Goal: Task Accomplishment & Management: Use online tool/utility

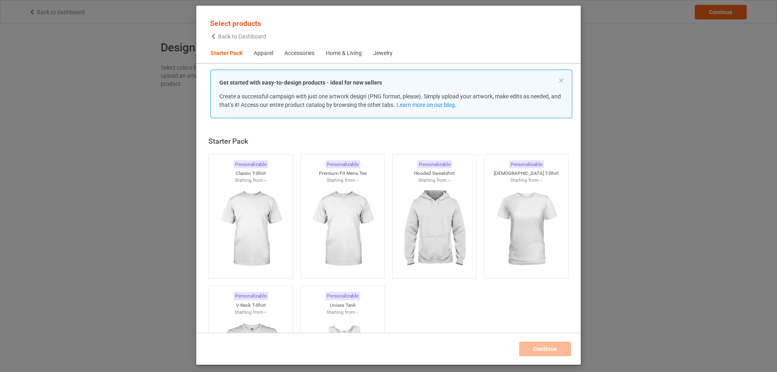
scroll to position [11, 0]
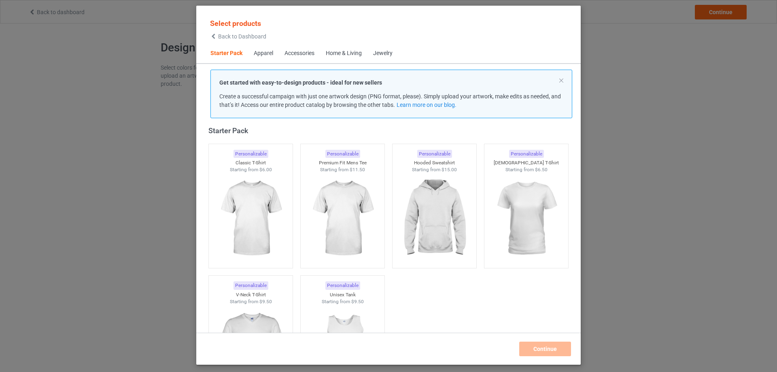
click at [343, 57] on div "Home & Living" at bounding box center [344, 53] width 36 height 8
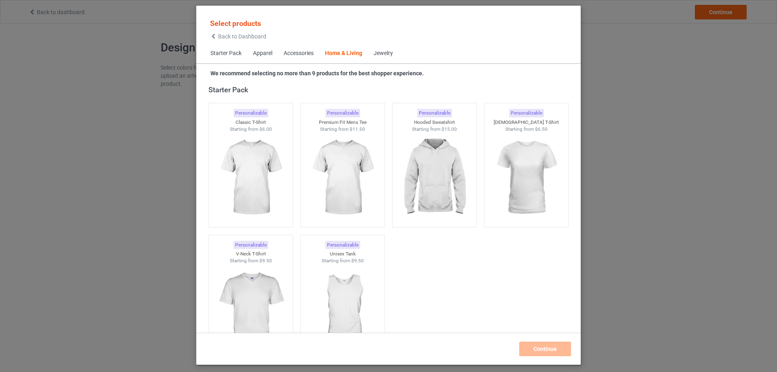
scroll to position [3651, 0]
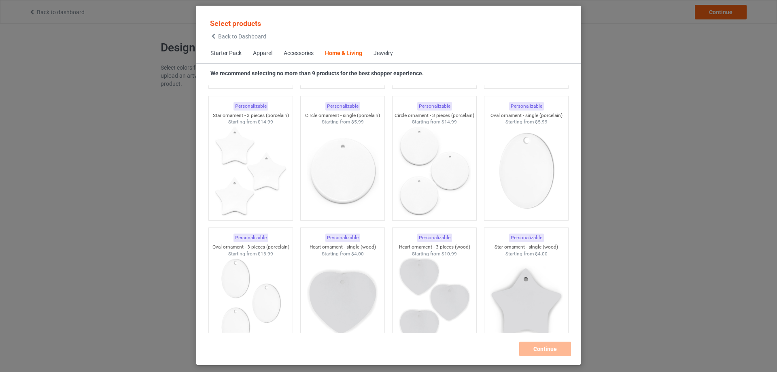
click at [293, 54] on div "Accessories" at bounding box center [299, 53] width 30 height 8
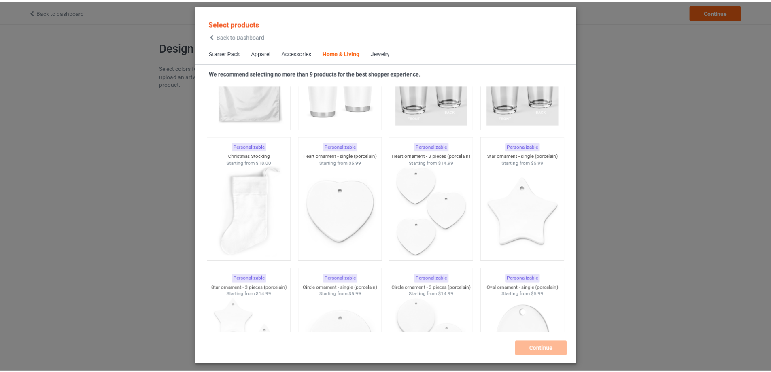
scroll to position [5583, 0]
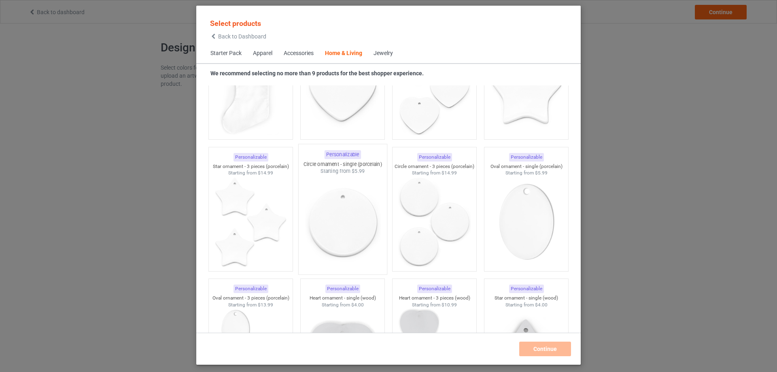
click at [351, 224] on img at bounding box center [342, 222] width 76 height 95
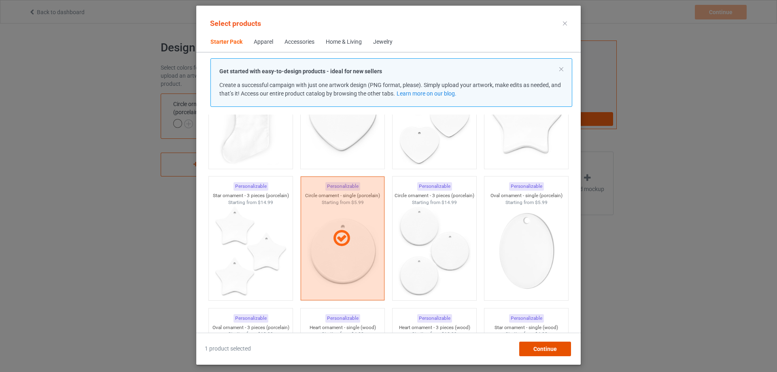
click at [531, 355] on div "Continue" at bounding box center [545, 349] width 52 height 15
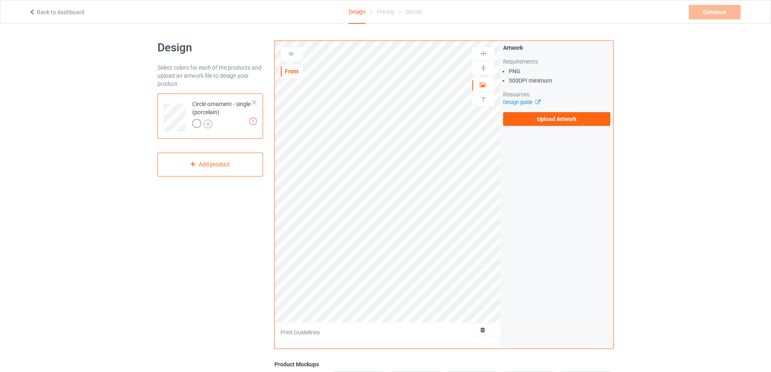
click at [209, 125] on img at bounding box center [208, 123] width 9 height 9
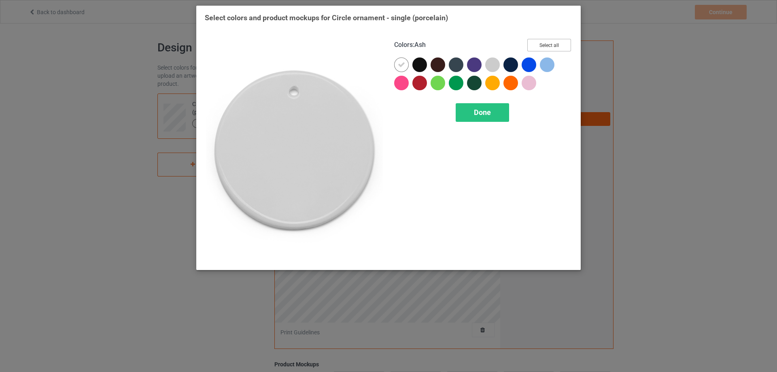
click at [544, 43] on button "Select all" at bounding box center [549, 45] width 44 height 13
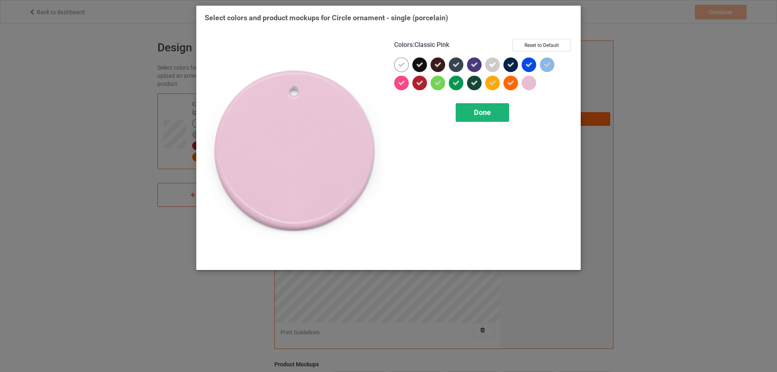
click at [484, 115] on span "Done" at bounding box center [482, 112] width 17 height 9
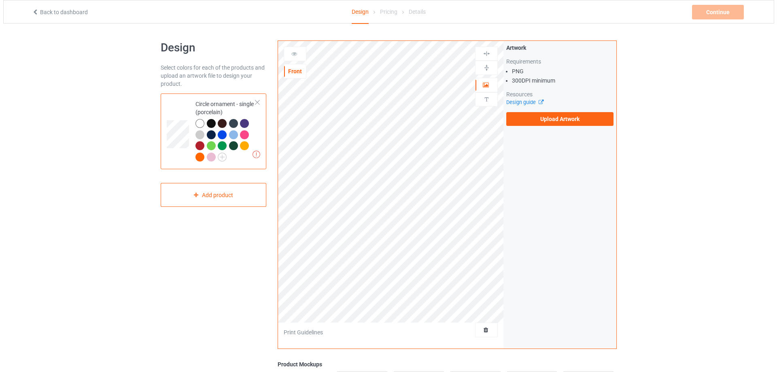
scroll to position [81, 0]
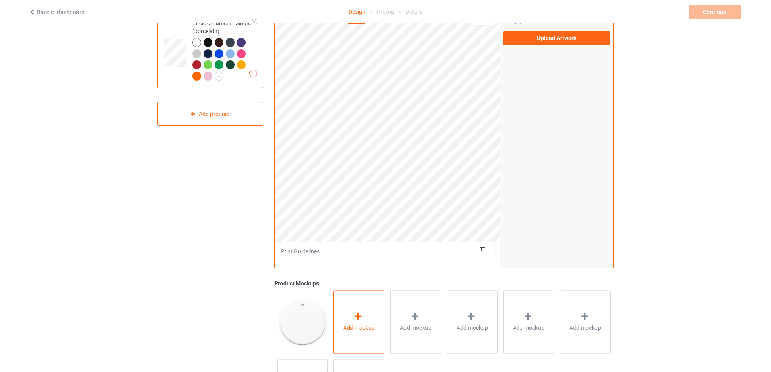
click at [361, 328] on span "Add mockup" at bounding box center [359, 328] width 32 height 8
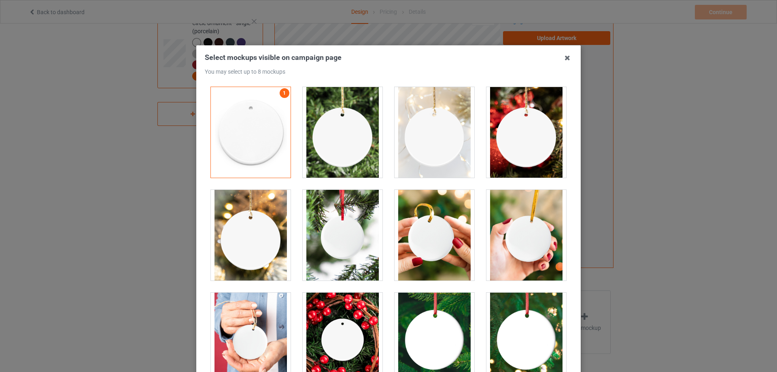
click at [519, 128] on div at bounding box center [527, 132] width 80 height 91
click at [346, 243] on div at bounding box center [343, 235] width 80 height 91
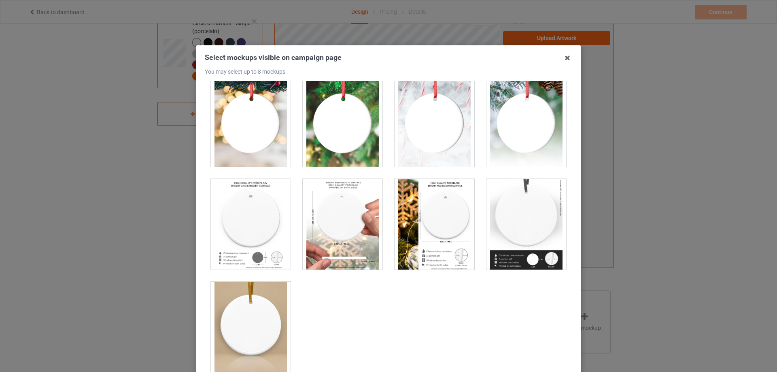
scroll to position [77, 0]
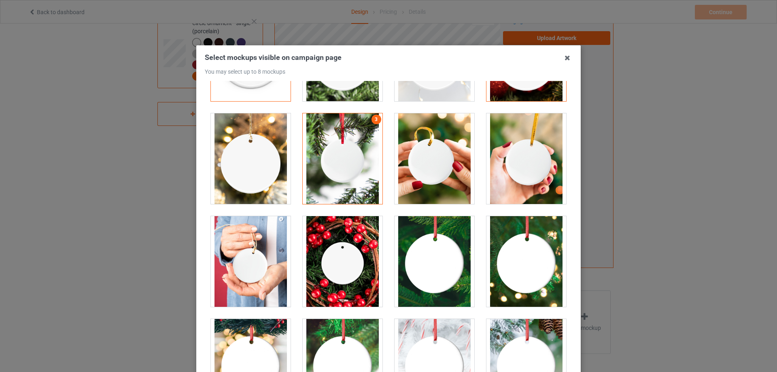
click at [245, 154] on div at bounding box center [251, 158] width 80 height 91
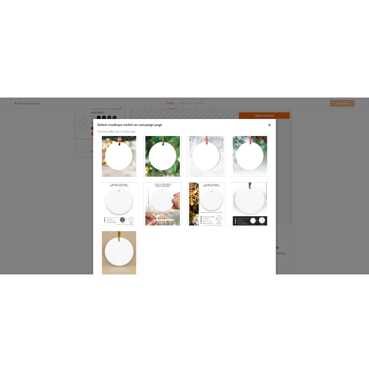
scroll to position [89, 0]
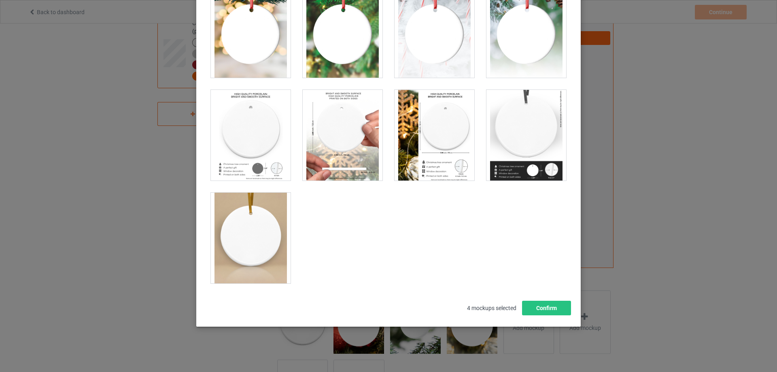
click at [546, 300] on div "Select mockups visible on campaign page You may select up to 8 mockups 1 2 4 3 …" at bounding box center [389, 139] width 368 height 351
click at [546, 304] on button "Confirm" at bounding box center [546, 308] width 49 height 15
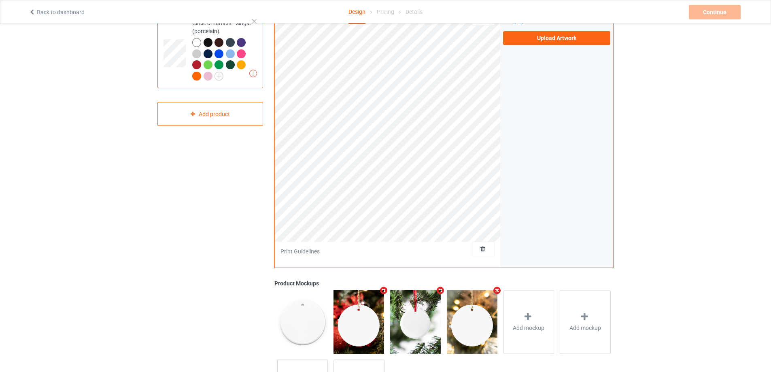
click at [208, 43] on div at bounding box center [208, 42] width 9 height 9
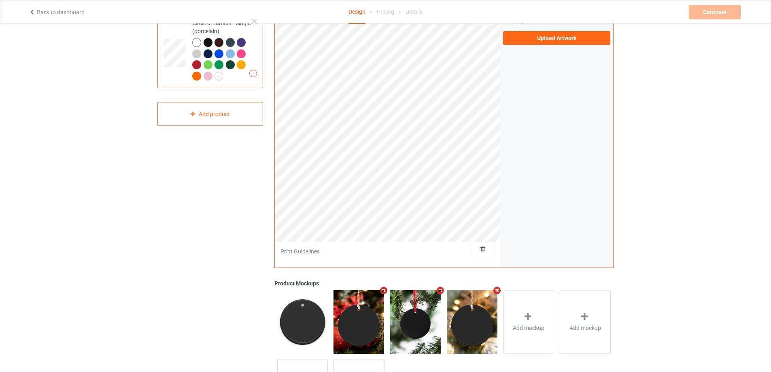
click at [218, 45] on div at bounding box center [219, 42] width 9 height 9
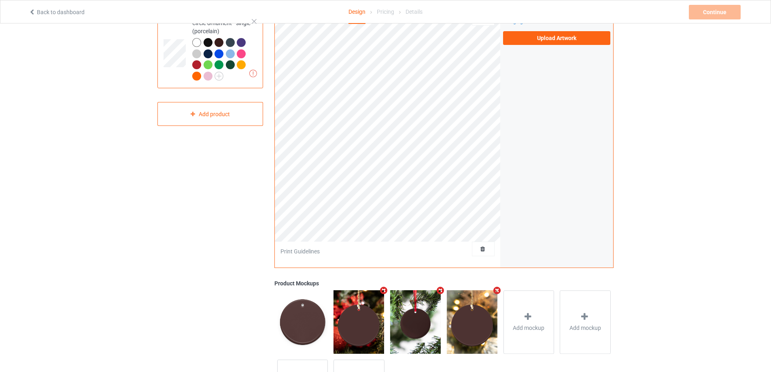
click at [230, 43] on div at bounding box center [230, 42] width 9 height 9
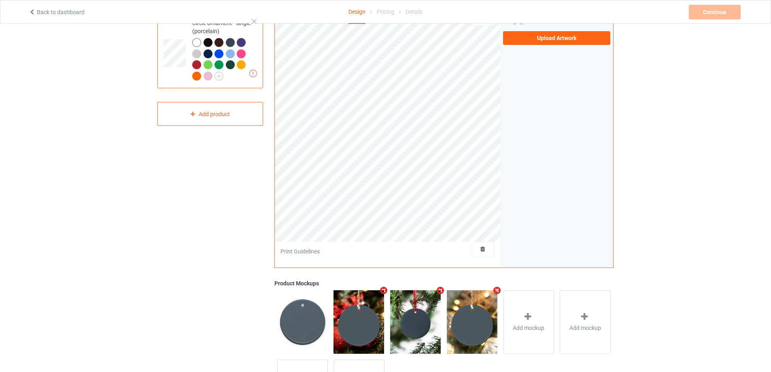
click at [221, 64] on div at bounding box center [219, 64] width 9 height 9
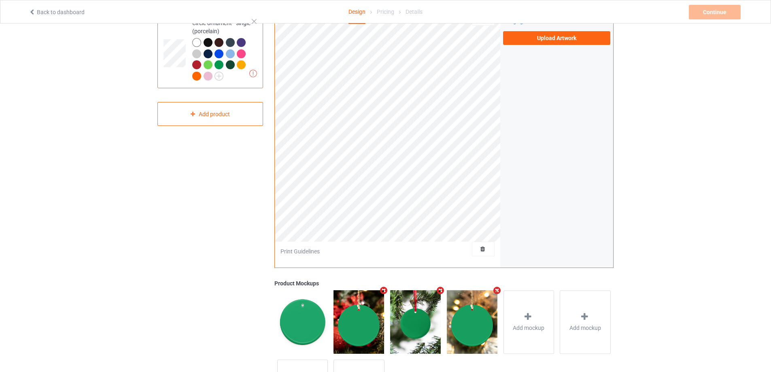
click at [230, 65] on div at bounding box center [230, 64] width 9 height 9
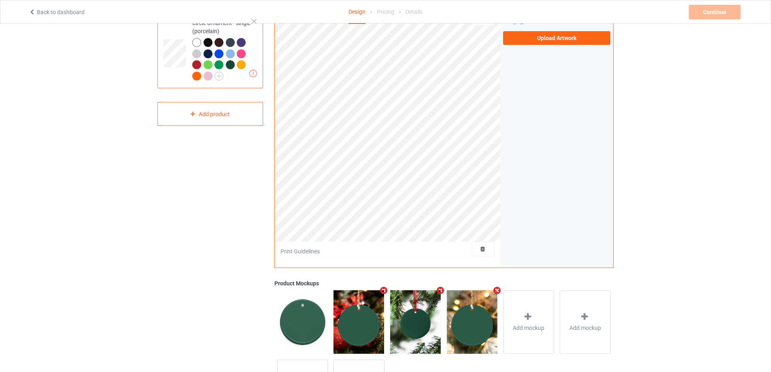
click at [208, 53] on div at bounding box center [208, 53] width 9 height 9
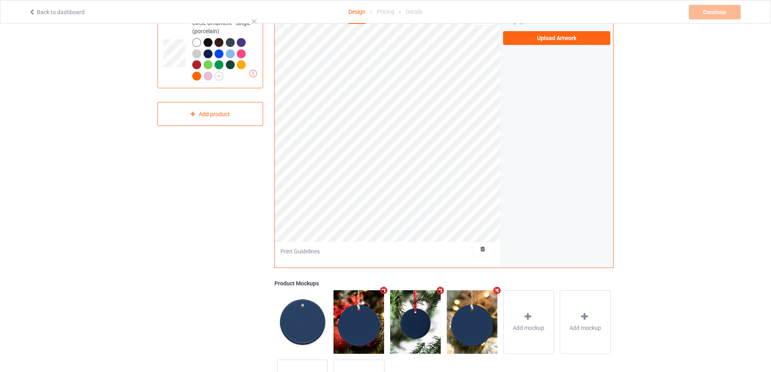
click at [208, 42] on div at bounding box center [208, 42] width 9 height 9
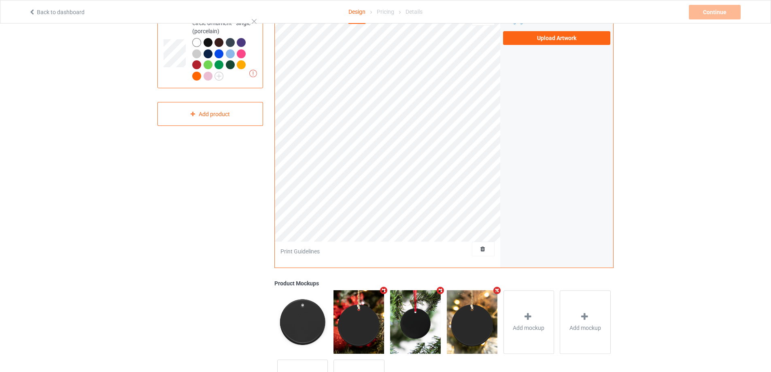
click at [412, 323] on img at bounding box center [415, 321] width 51 height 63
click at [206, 53] on div at bounding box center [208, 53] width 9 height 9
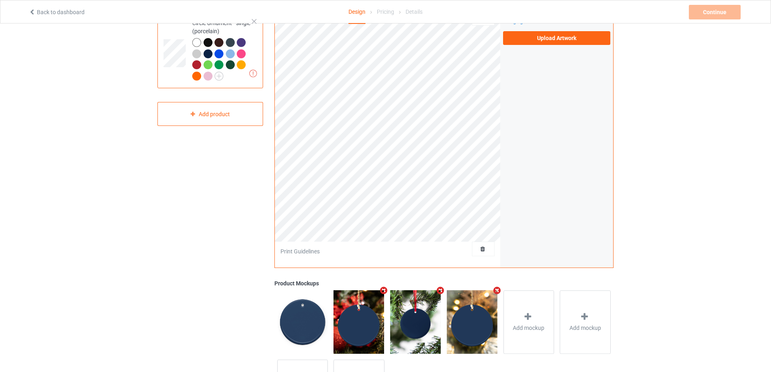
click at [193, 66] on div at bounding box center [196, 64] width 9 height 9
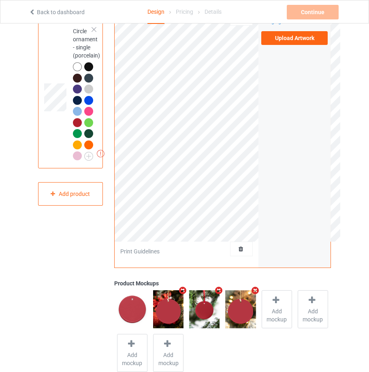
click at [244, 305] on img at bounding box center [240, 309] width 30 height 38
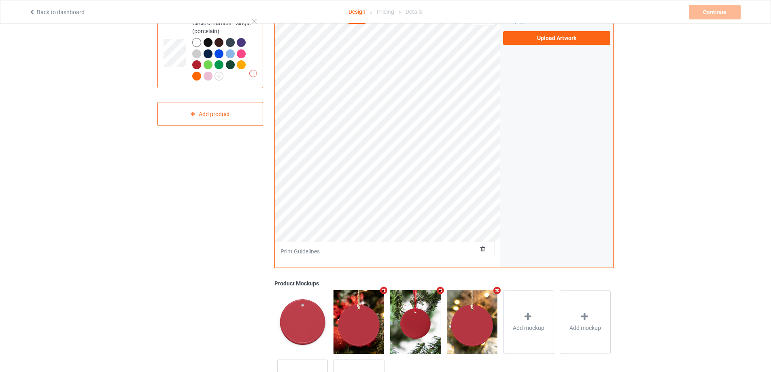
click at [232, 66] on div at bounding box center [230, 64] width 9 height 9
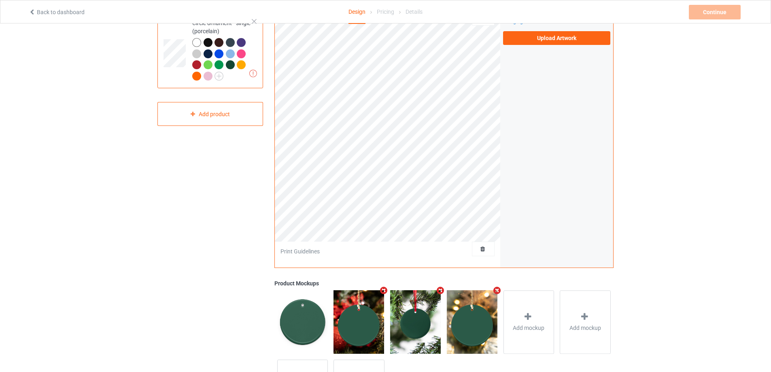
click at [196, 54] on div at bounding box center [196, 53] width 9 height 9
